Goal: Information Seeking & Learning: Learn about a topic

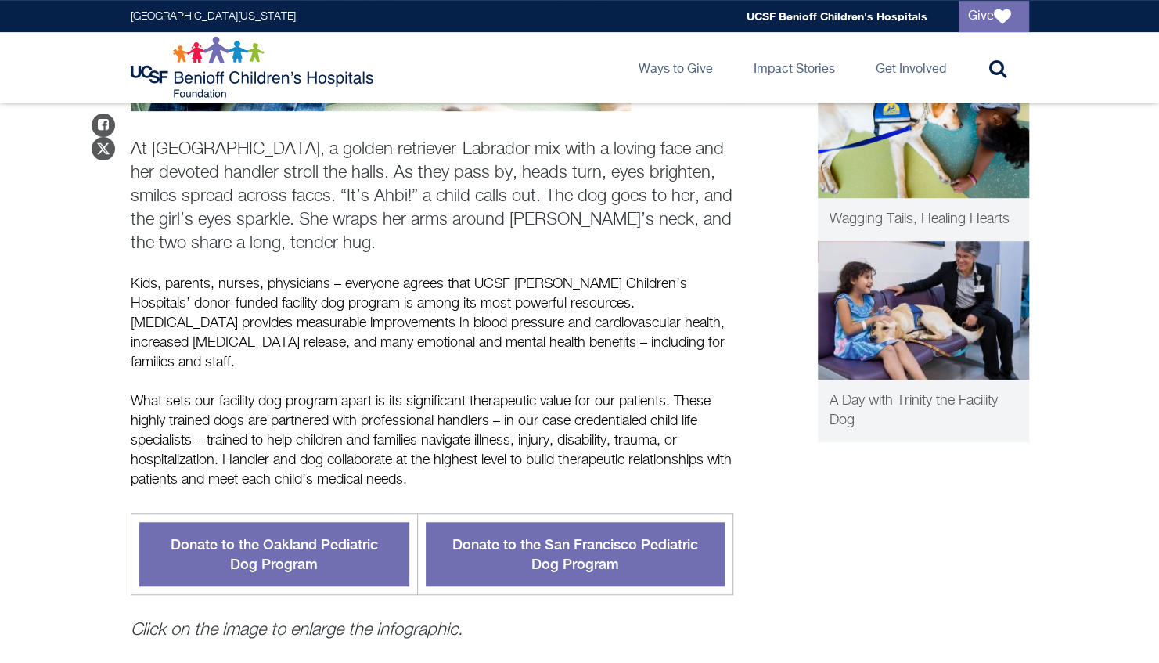
scroll to position [430, 0]
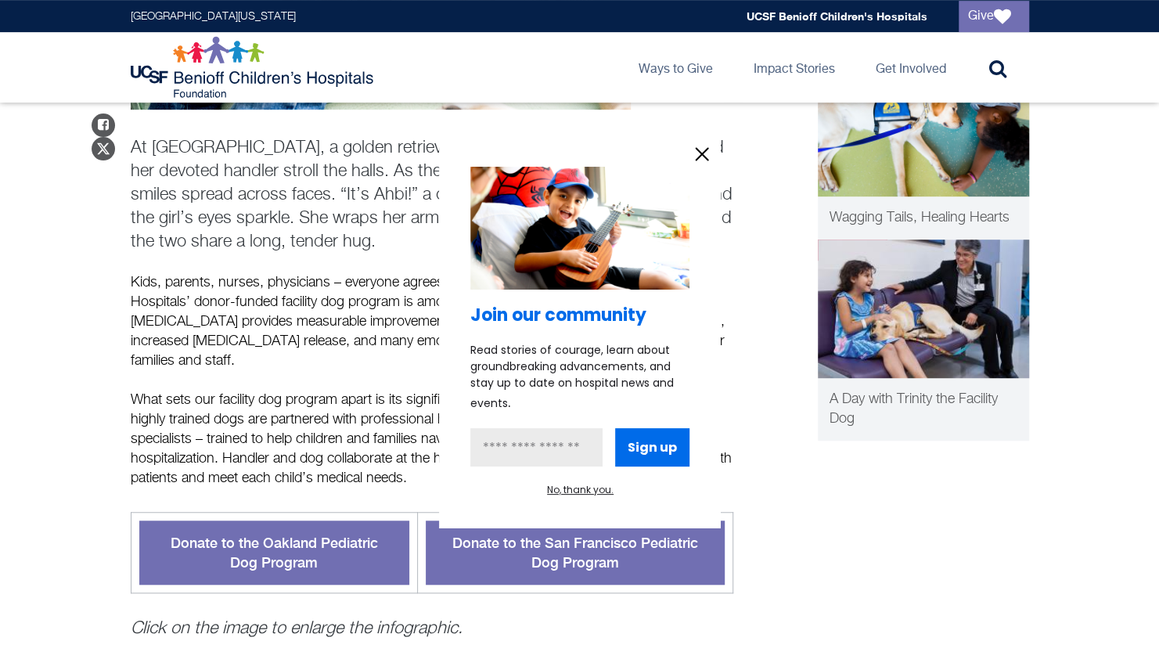
click at [701, 153] on icon "information" at bounding box center [702, 154] width 12 height 12
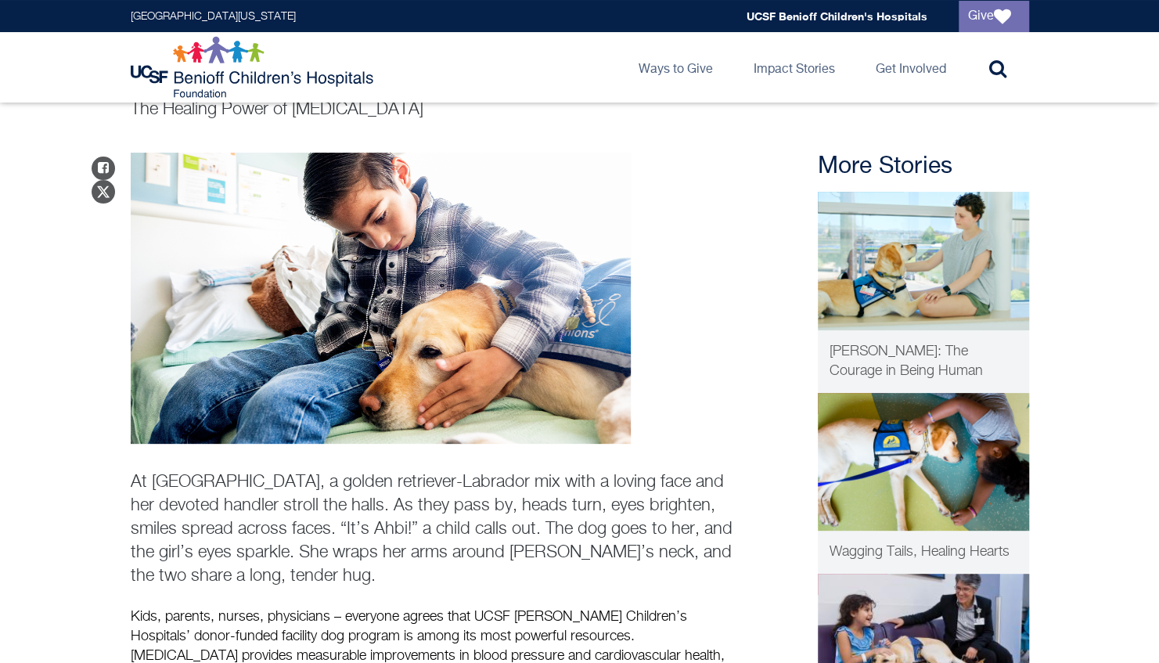
scroll to position [0, 0]
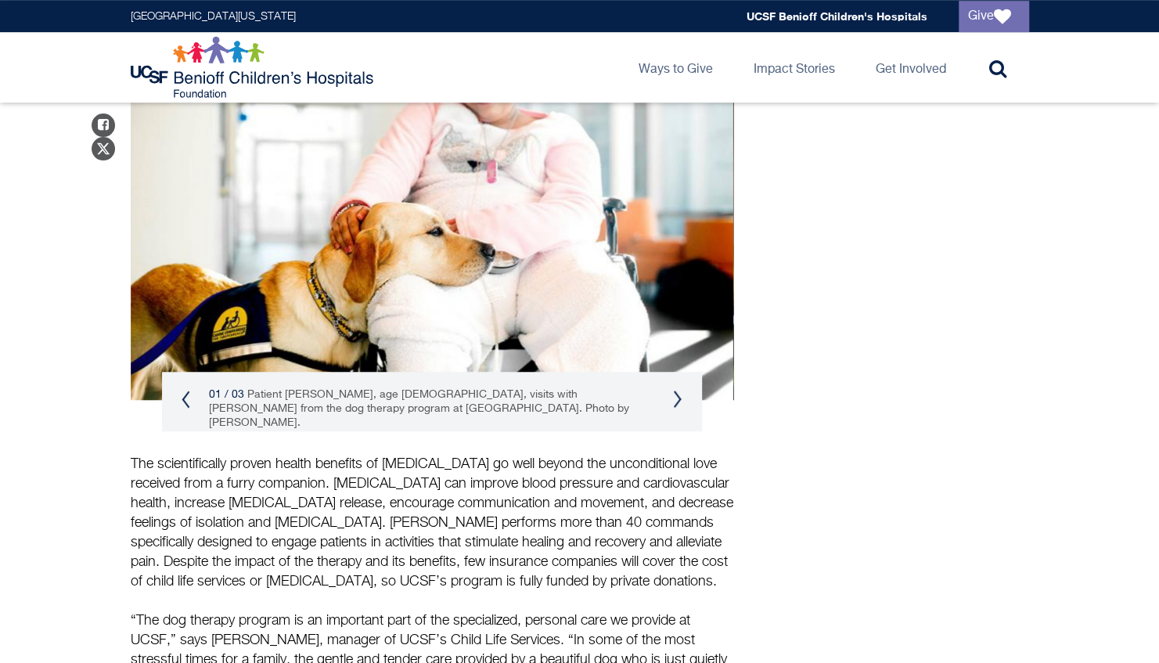
scroll to position [535, 0]
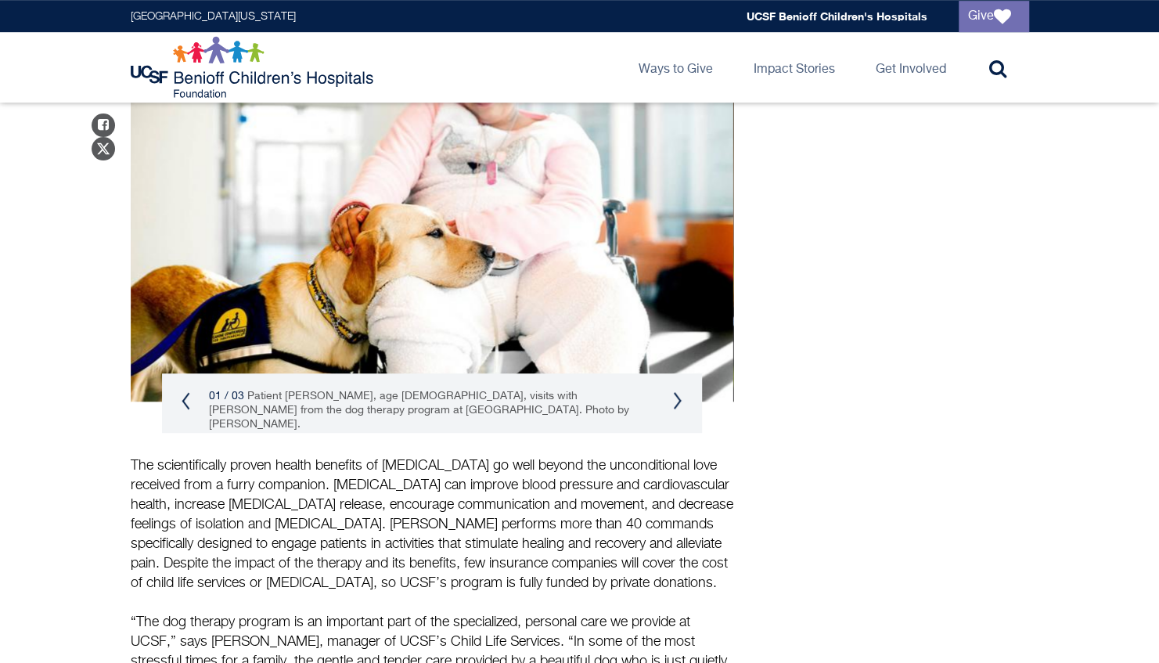
click at [667, 388] on div "01 / 03 Patient Anna Bell, age 10, visits with Kimono from the dog therapy prog…" at bounding box center [432, 410] width 540 height 74
click at [675, 391] on button "Next" at bounding box center [677, 400] width 9 height 19
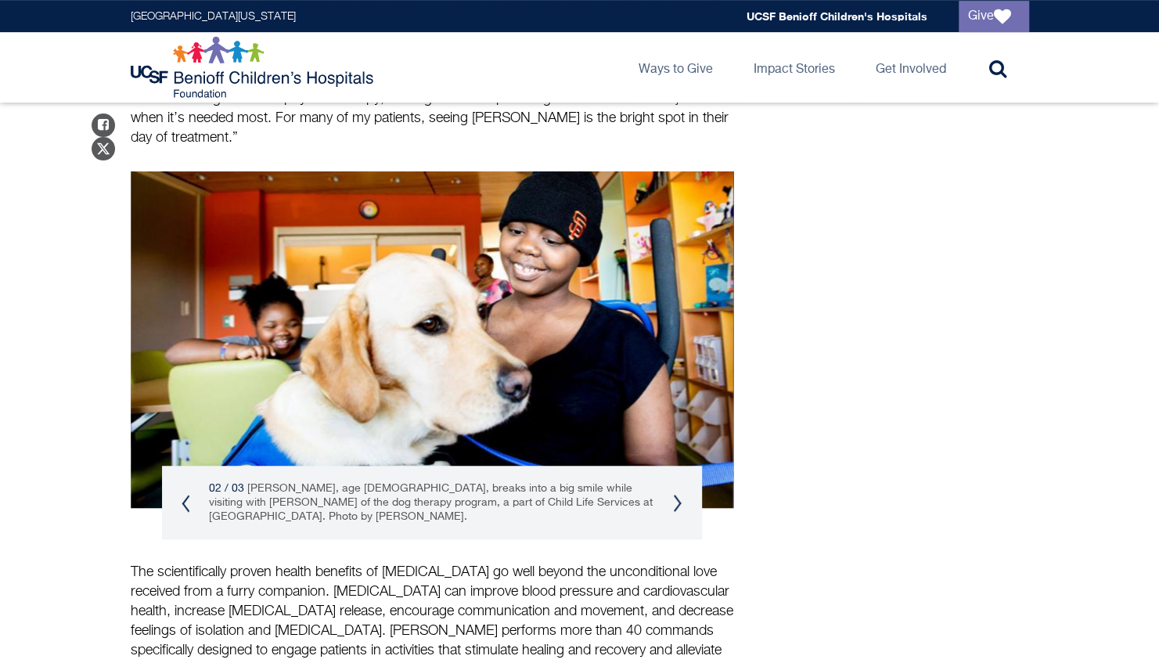
scroll to position [427, 0]
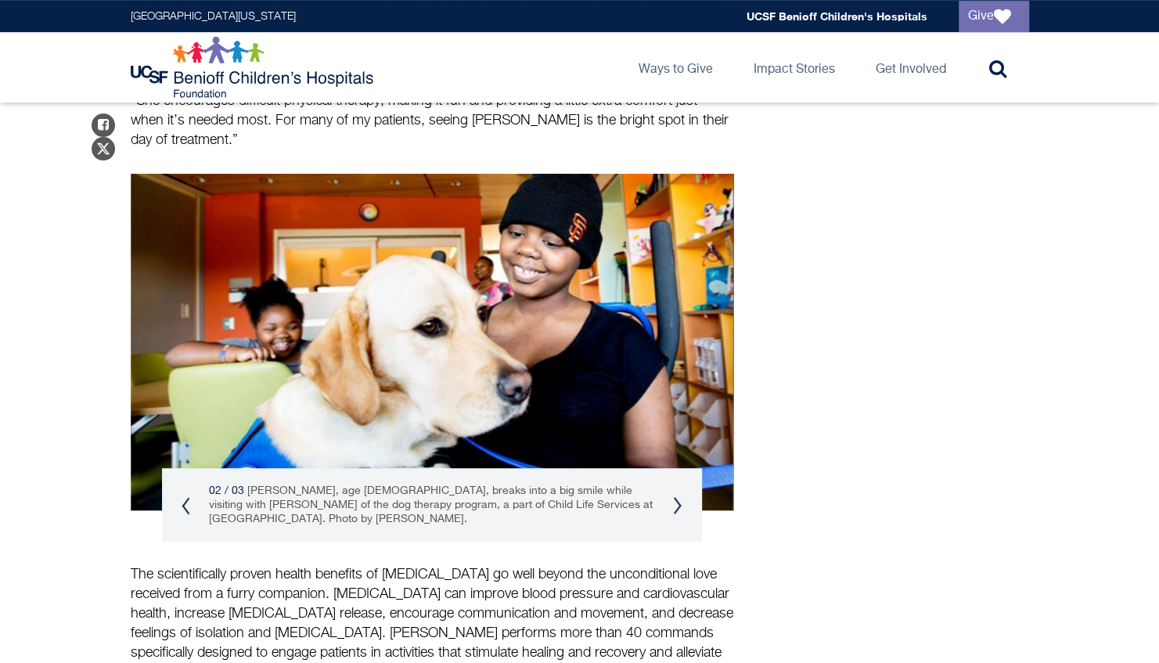
click at [676, 496] on button "Next" at bounding box center [677, 505] width 9 height 19
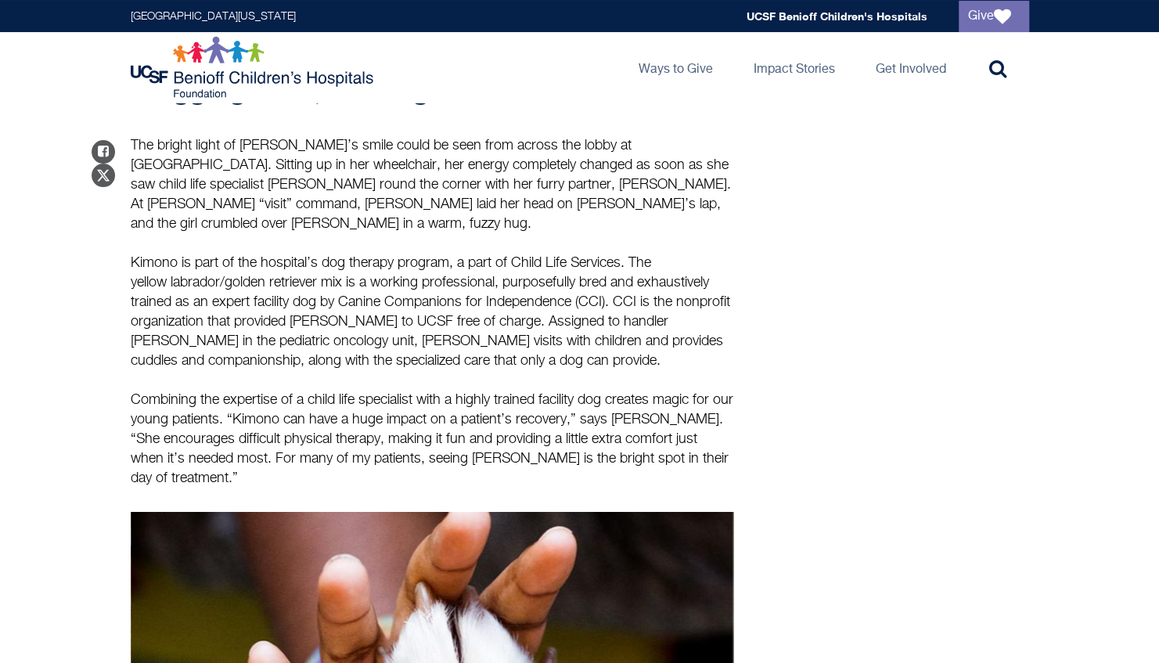
scroll to position [0, 0]
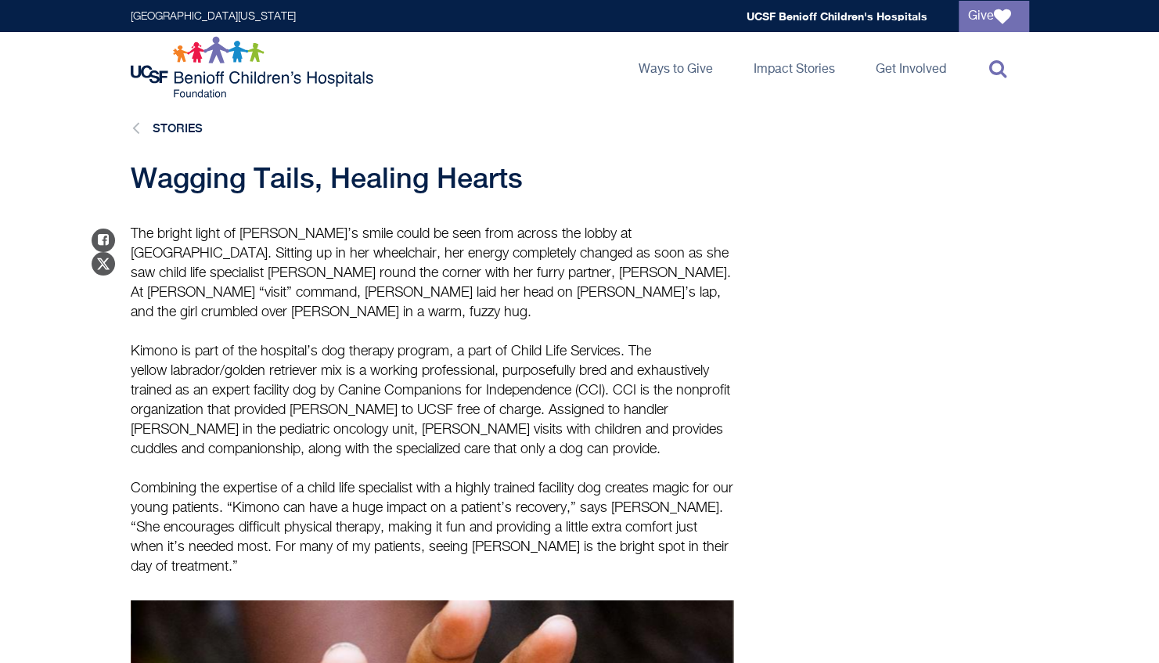
click at [1004, 76] on icon at bounding box center [998, 68] width 17 height 19
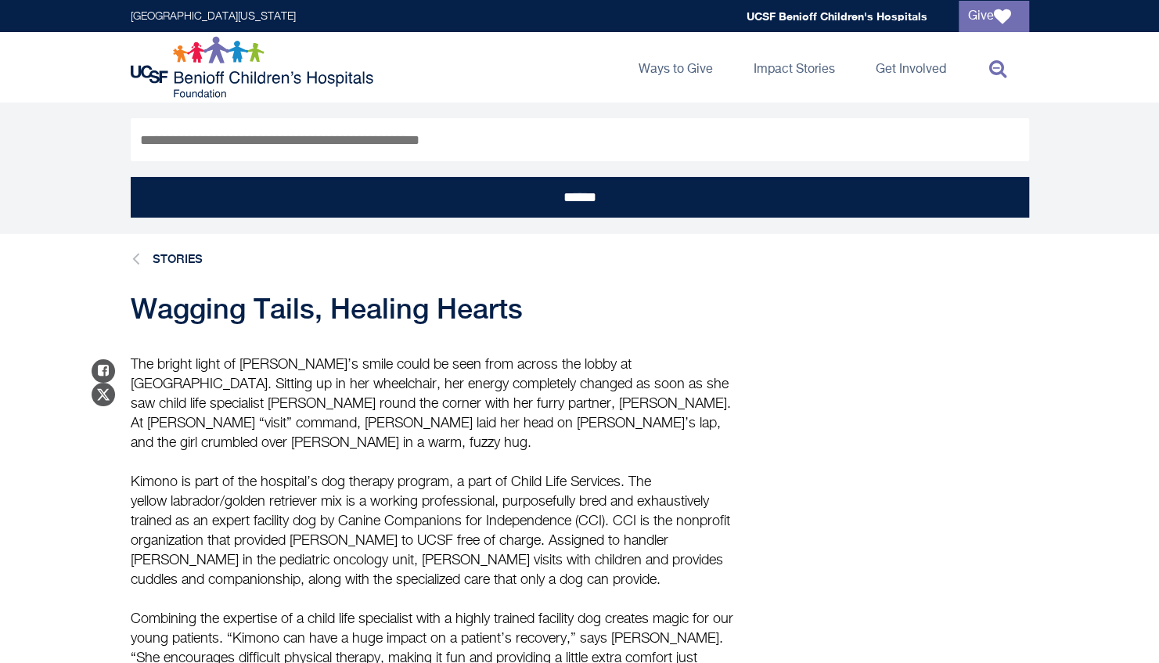
click at [582, 132] on input "Search" at bounding box center [580, 139] width 899 height 43
